Goal: Book appointment/travel/reservation

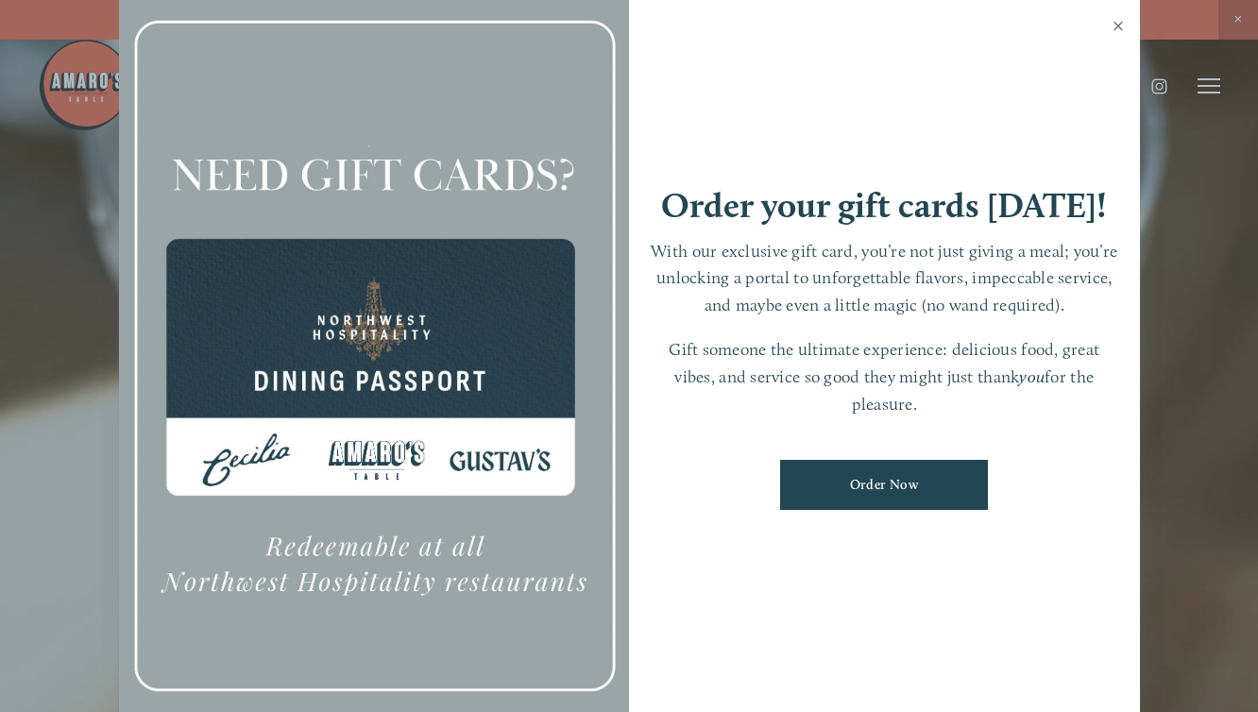
click at [1117, 23] on link "Close" at bounding box center [1118, 28] width 37 height 53
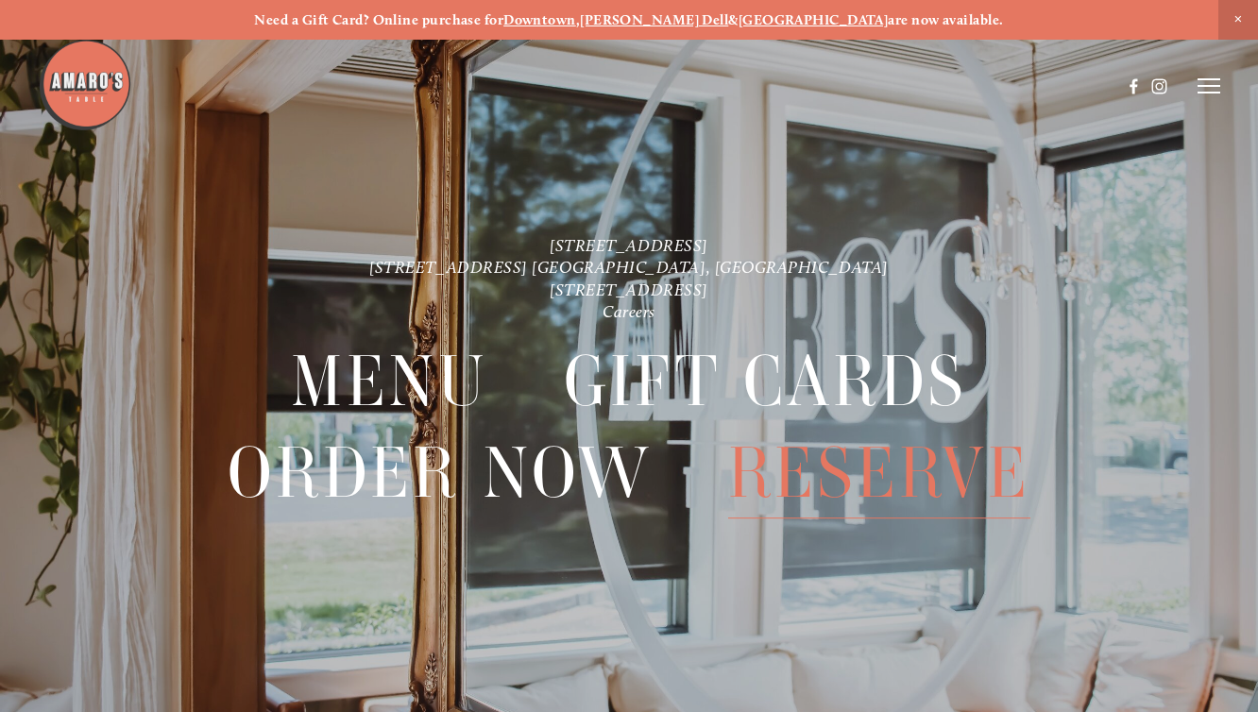
click at [808, 464] on span "Reserve" at bounding box center [879, 473] width 302 height 91
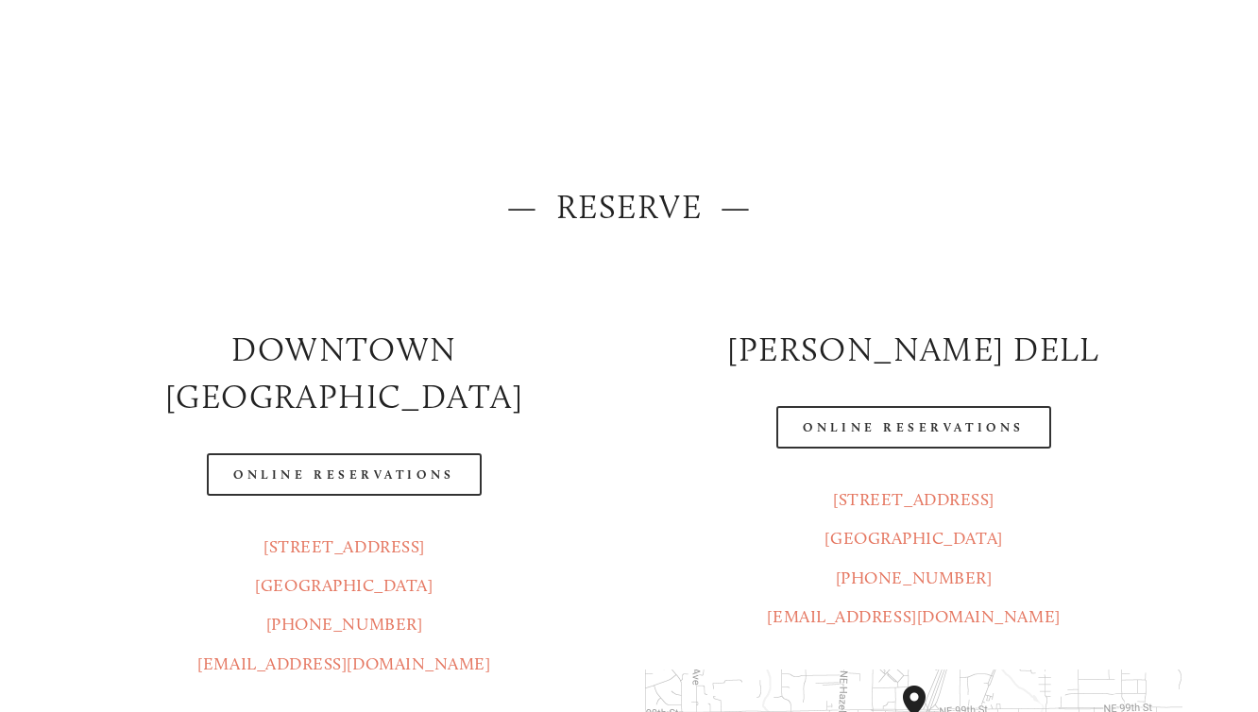
scroll to position [90, 0]
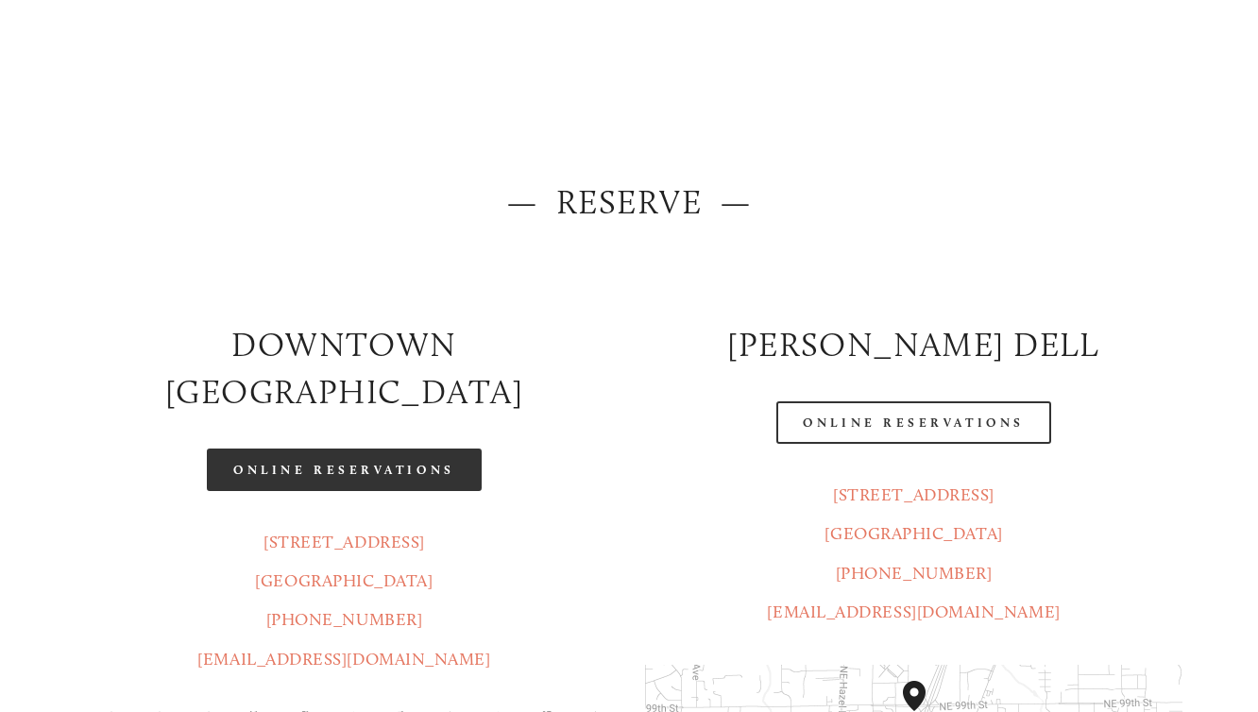
click at [350, 448] on link "Online Reservations" at bounding box center [344, 469] width 274 height 42
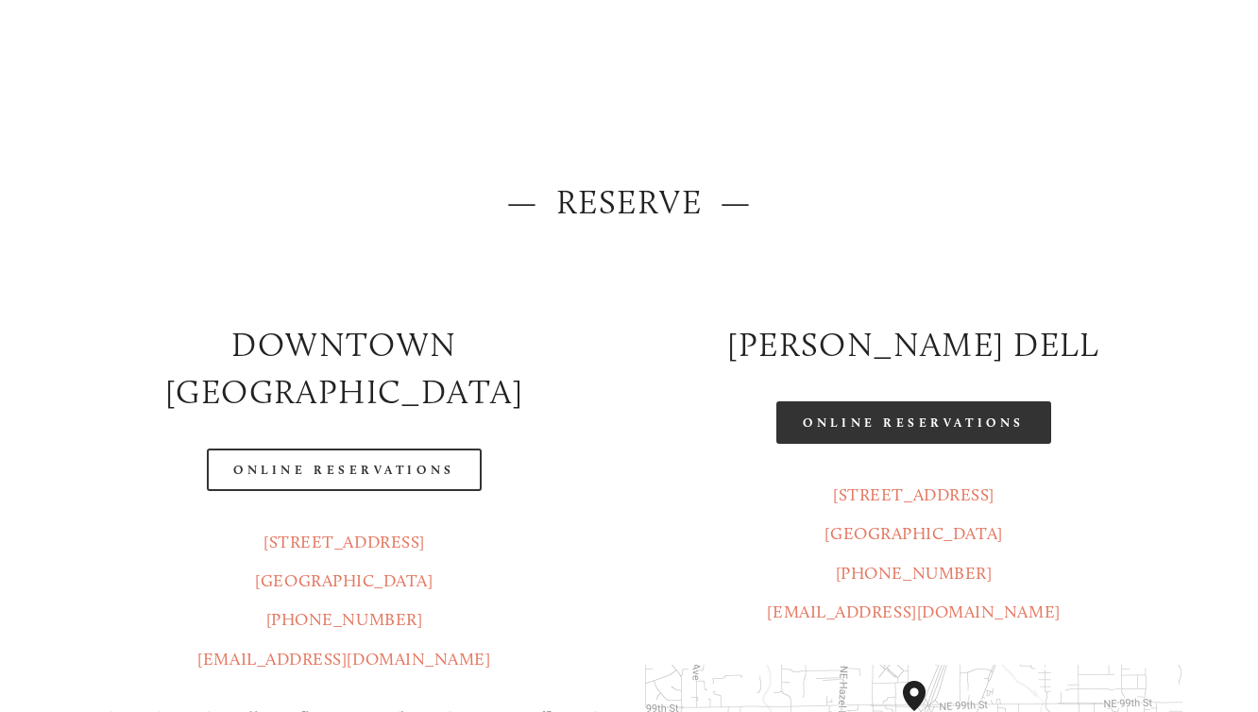
click at [863, 427] on link "Online Reservations" at bounding box center [913, 422] width 274 height 42
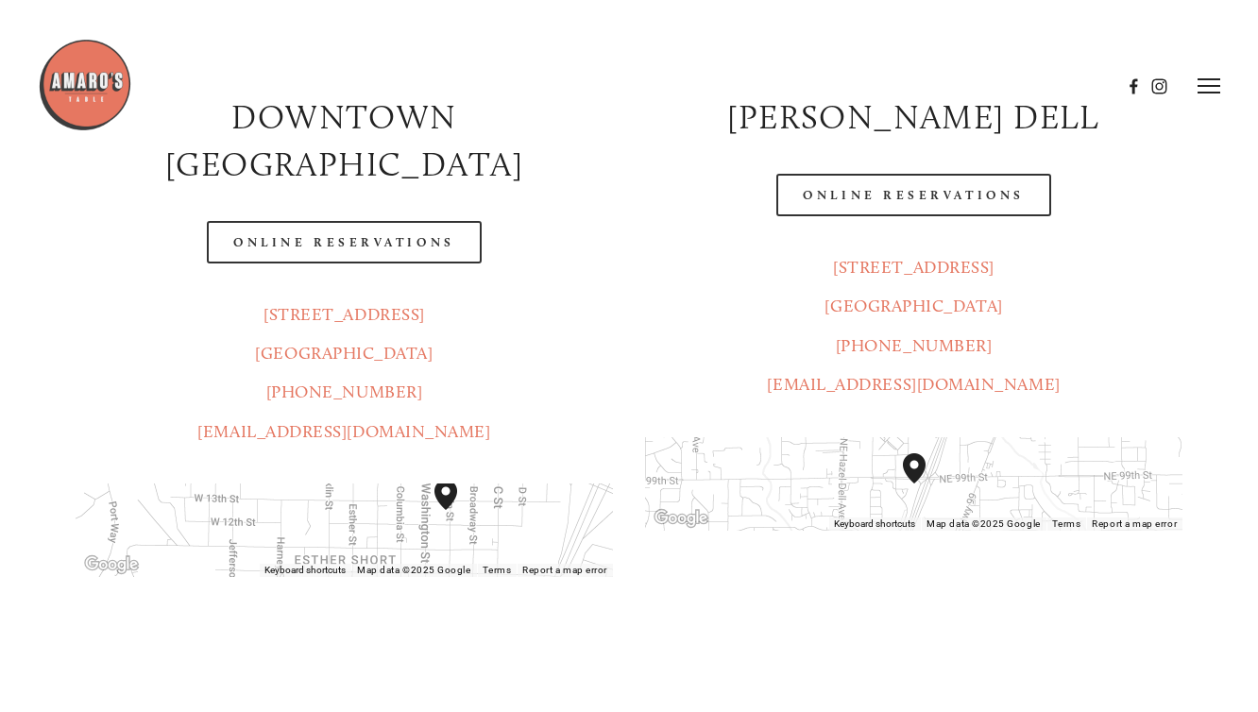
scroll to position [0, 0]
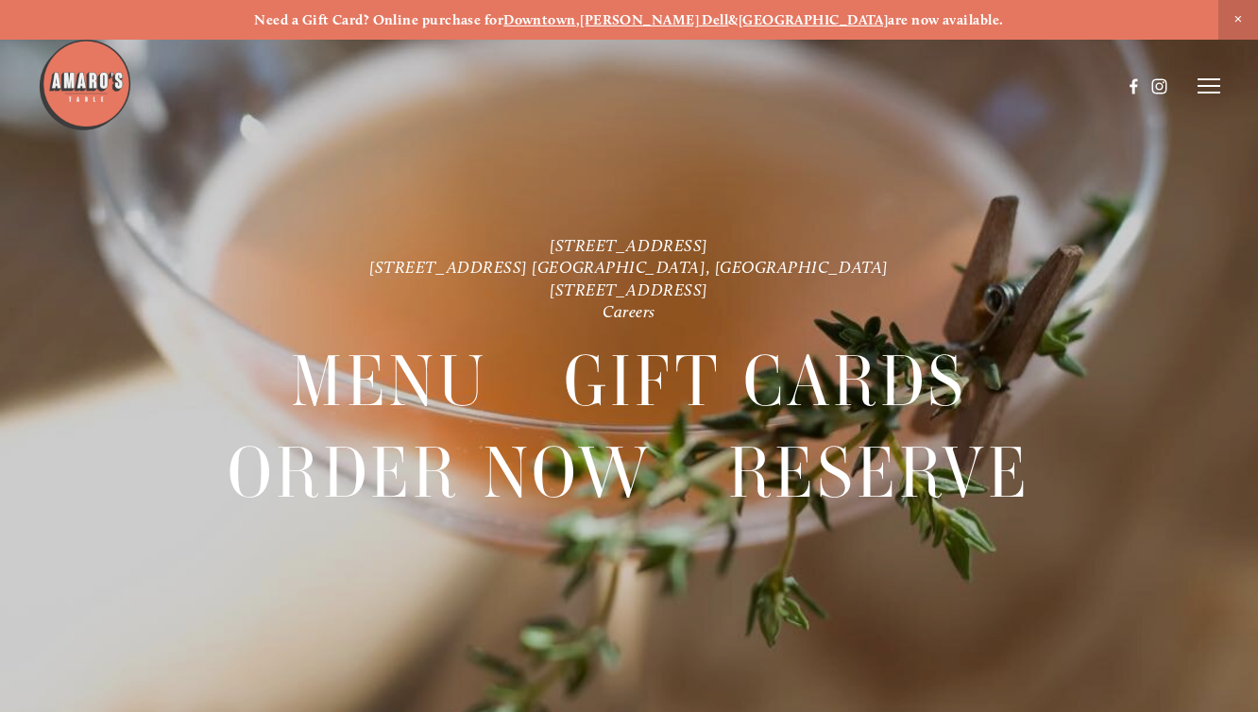
click at [1212, 86] on line at bounding box center [1208, 86] width 23 height 0
click at [876, 82] on span "Menu" at bounding box center [879, 85] width 35 height 16
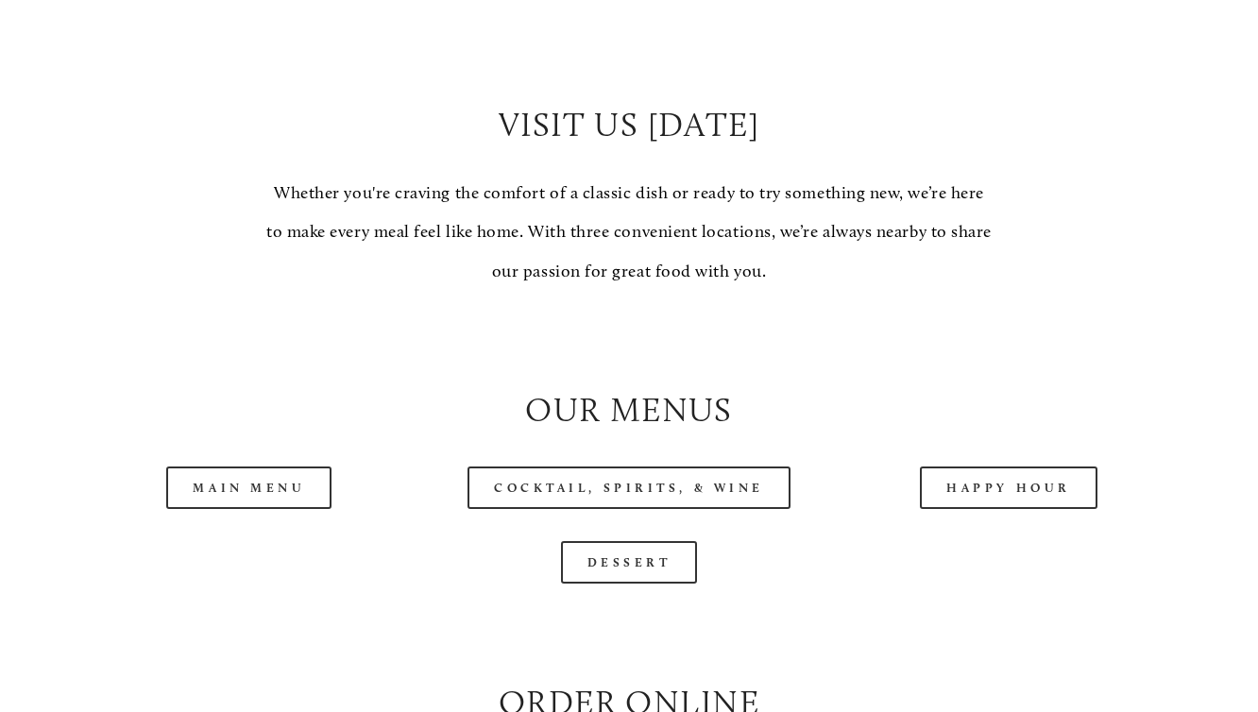
scroll to position [1557, 0]
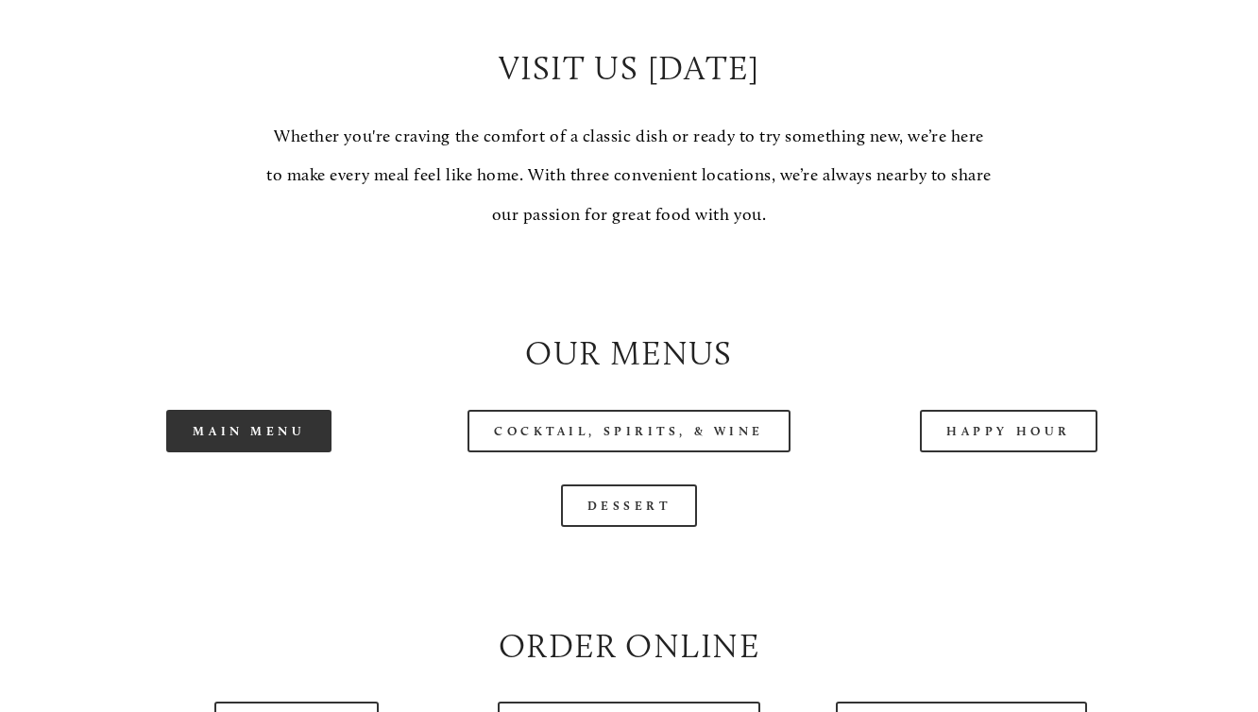
click at [268, 440] on link "Main Menu" at bounding box center [248, 431] width 165 height 42
